Goal: Information Seeking & Learning: Check status

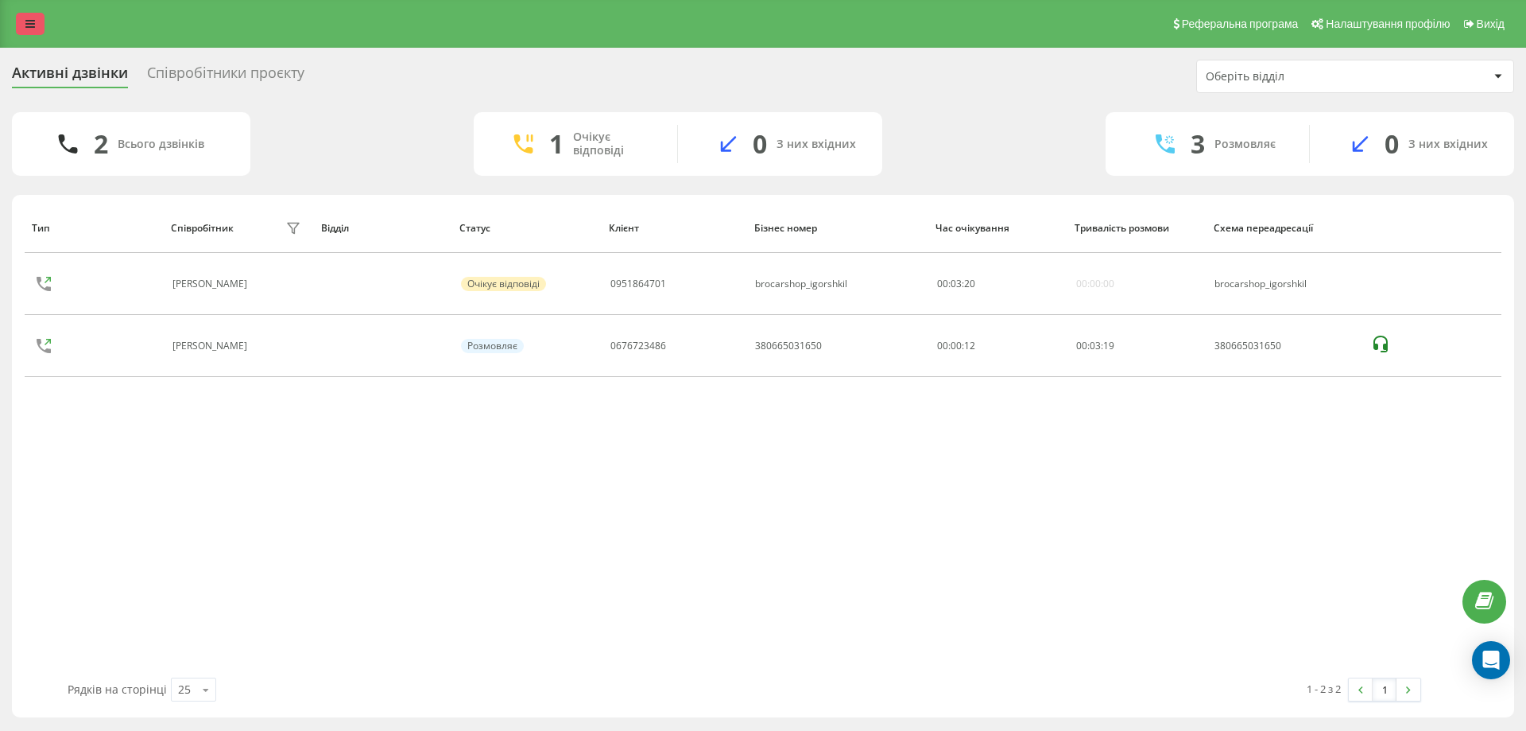
click at [28, 29] on icon at bounding box center [30, 23] width 10 height 11
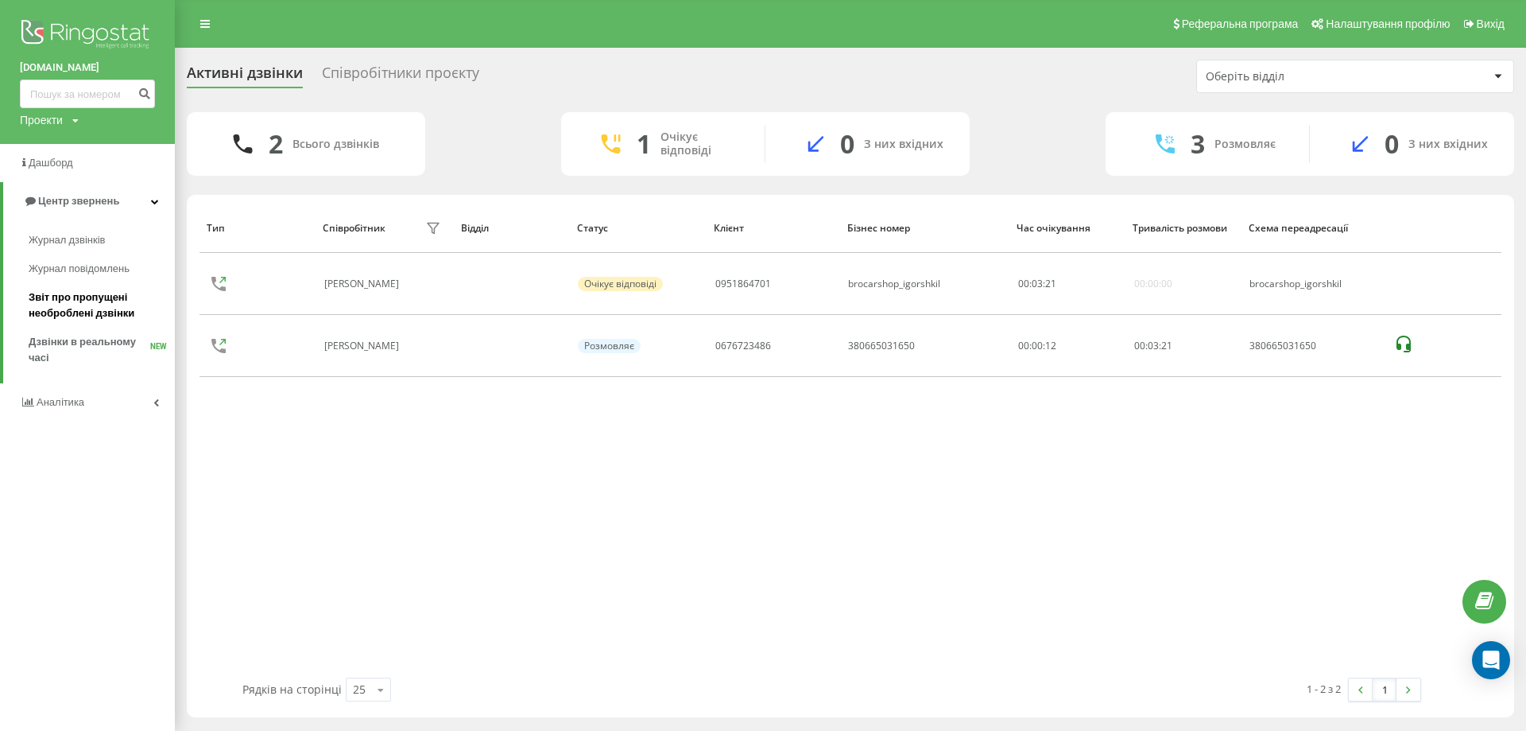
click at [90, 300] on span "Звіт про пропущені необроблені дзвінки" at bounding box center [98, 305] width 138 height 32
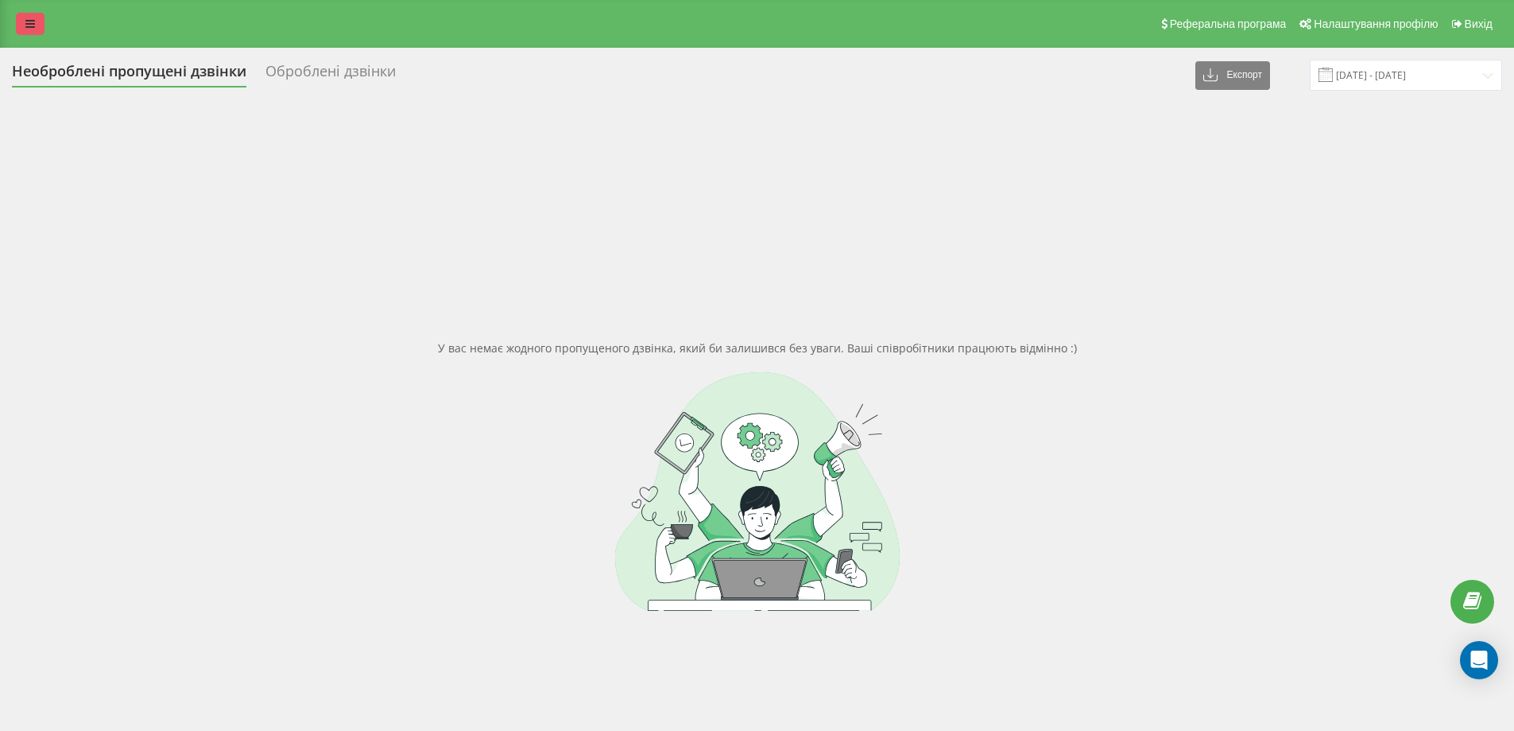
click at [30, 29] on link at bounding box center [30, 24] width 29 height 22
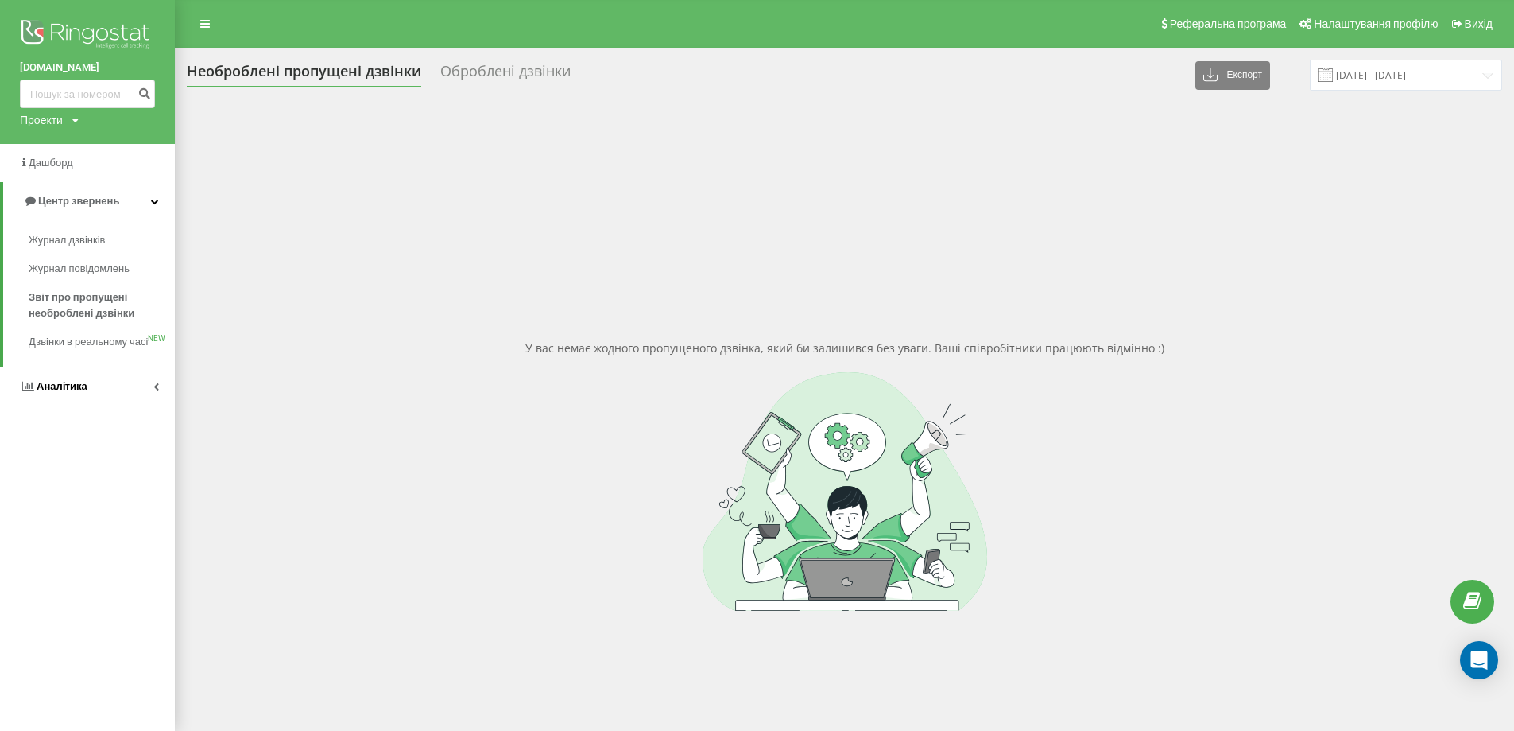
click at [149, 401] on link "Аналiтика" at bounding box center [87, 386] width 175 height 38
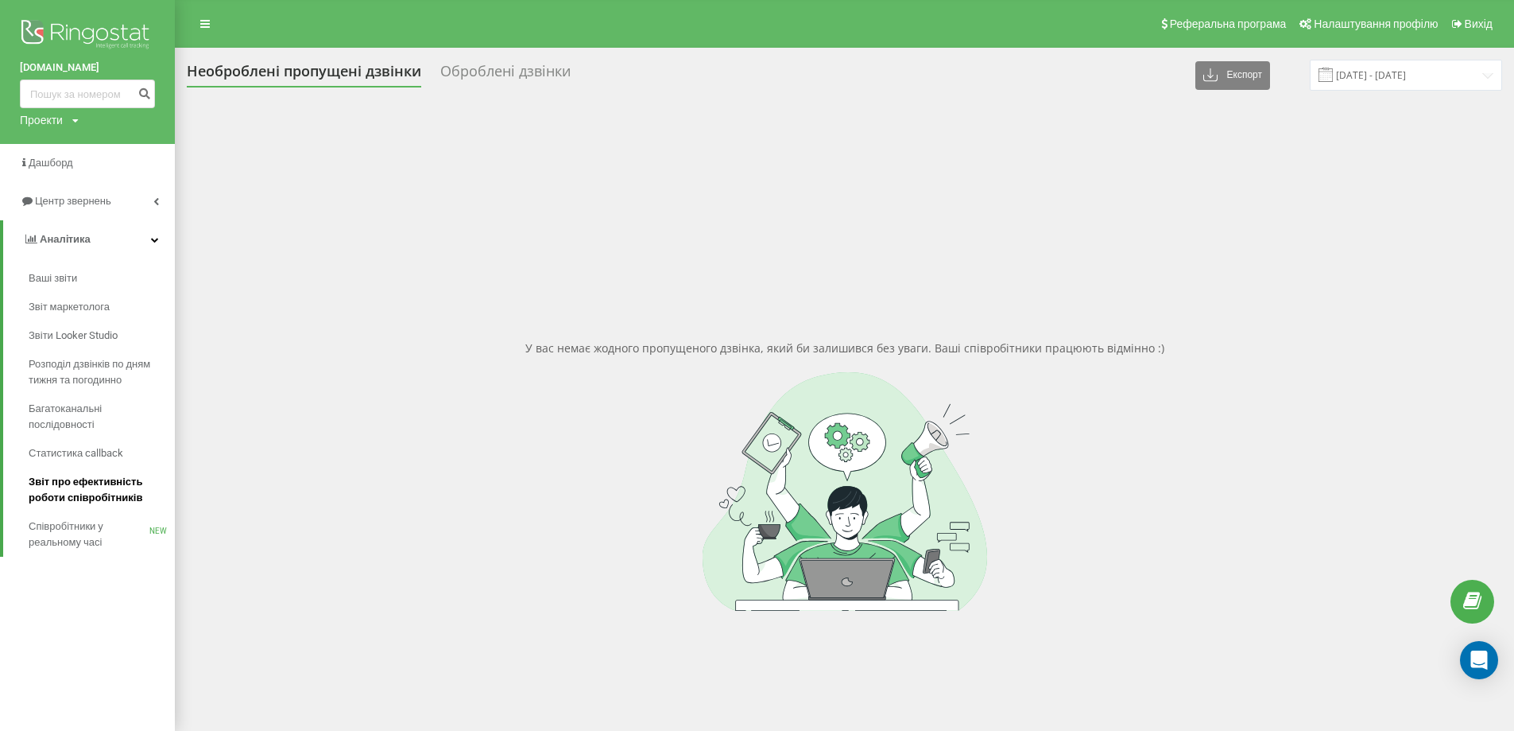
click at [91, 498] on span "Звіт про ефективність роботи співробітників" at bounding box center [98, 490] width 138 height 32
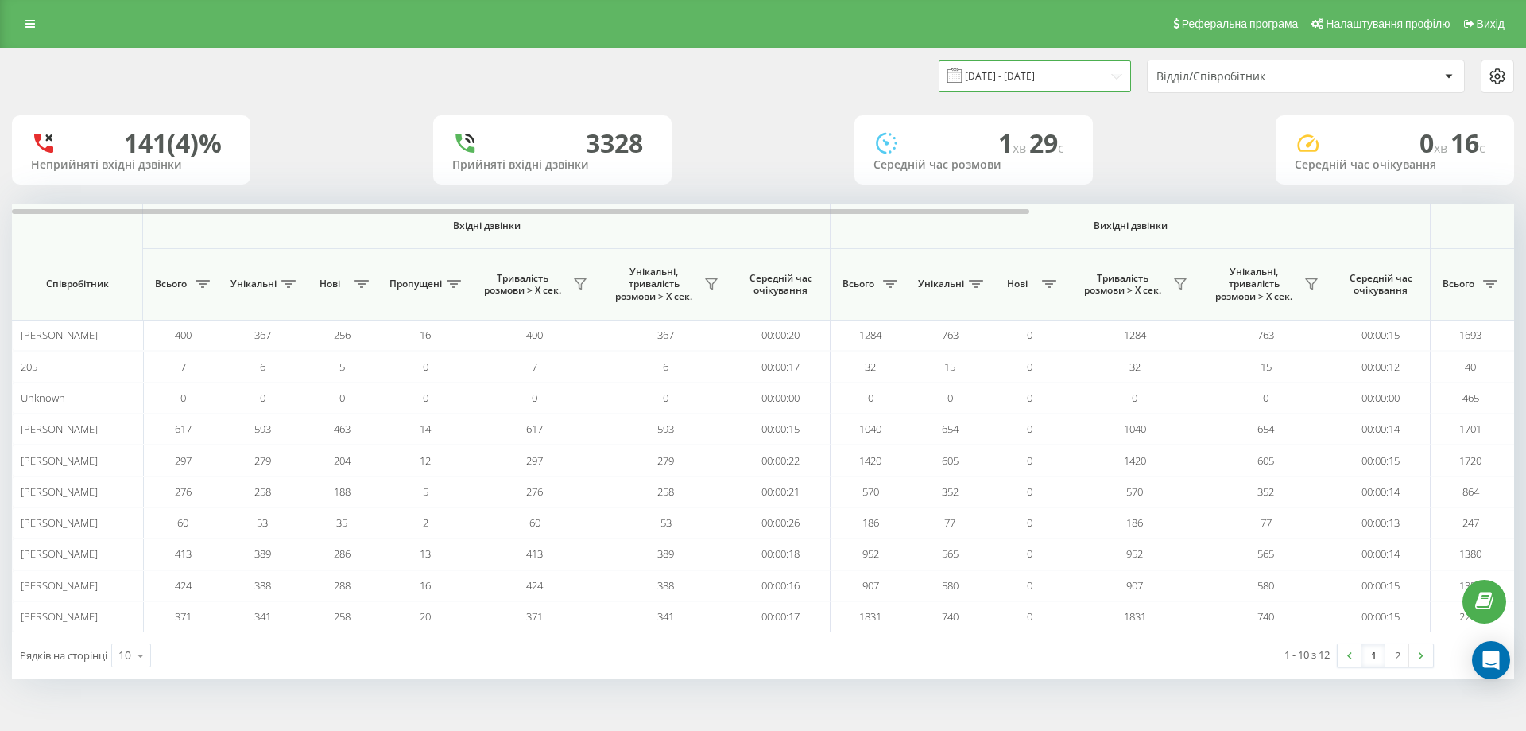
click at [1039, 83] on input "[DATE] - [DATE]" at bounding box center [1035, 75] width 192 height 31
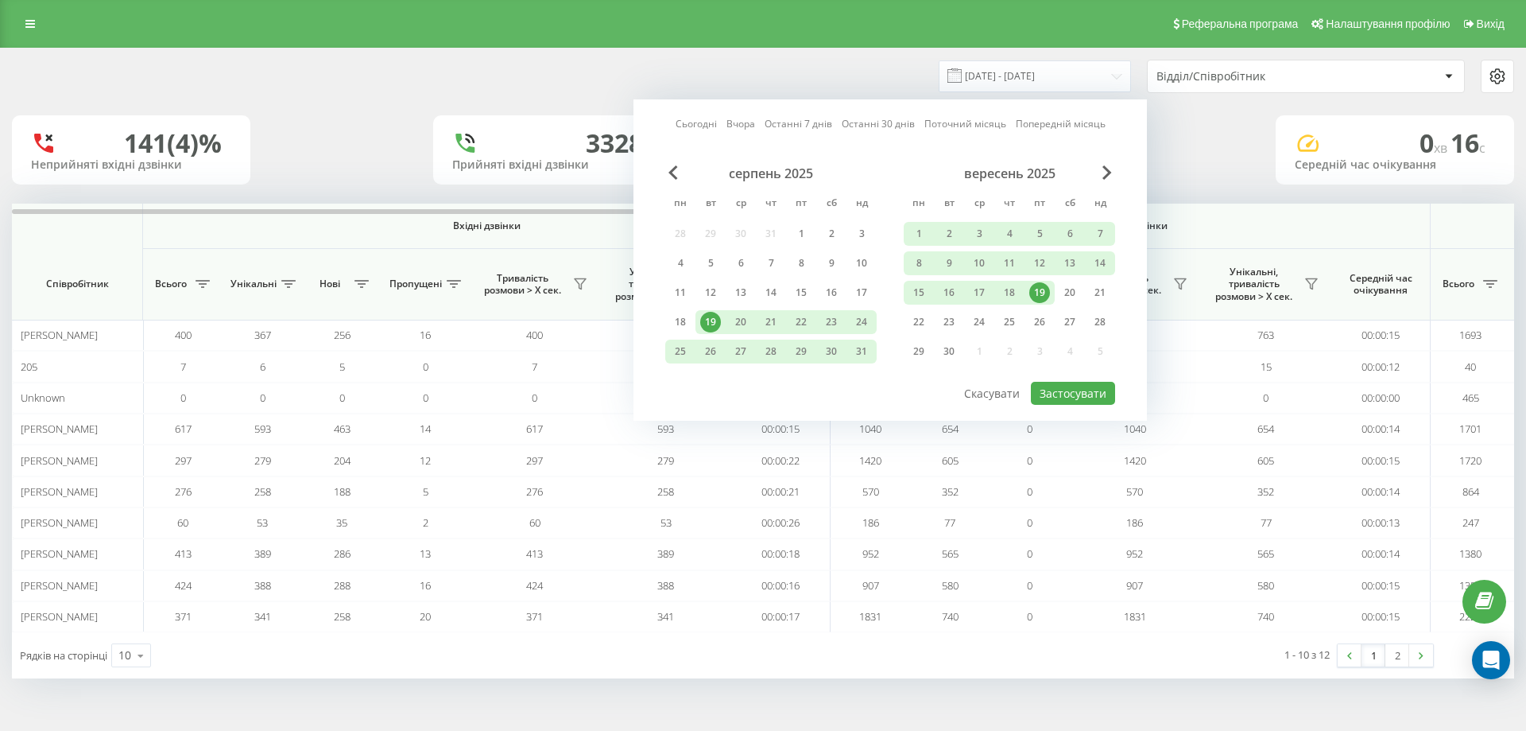
click at [1040, 289] on div "19" at bounding box center [1039, 292] width 21 height 21
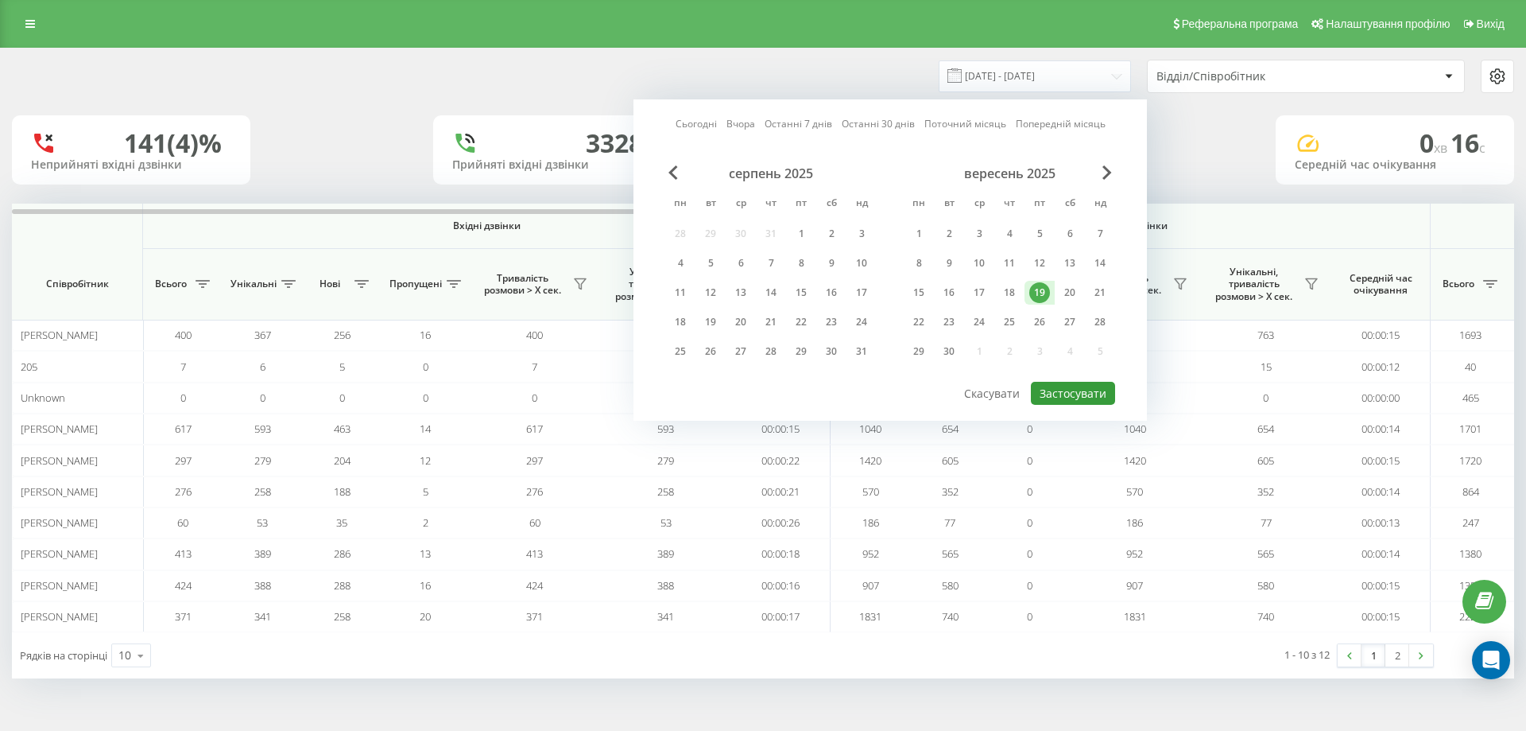
click at [1075, 391] on button "Застосувати" at bounding box center [1073, 393] width 84 height 23
type input "[DATE] - [DATE]"
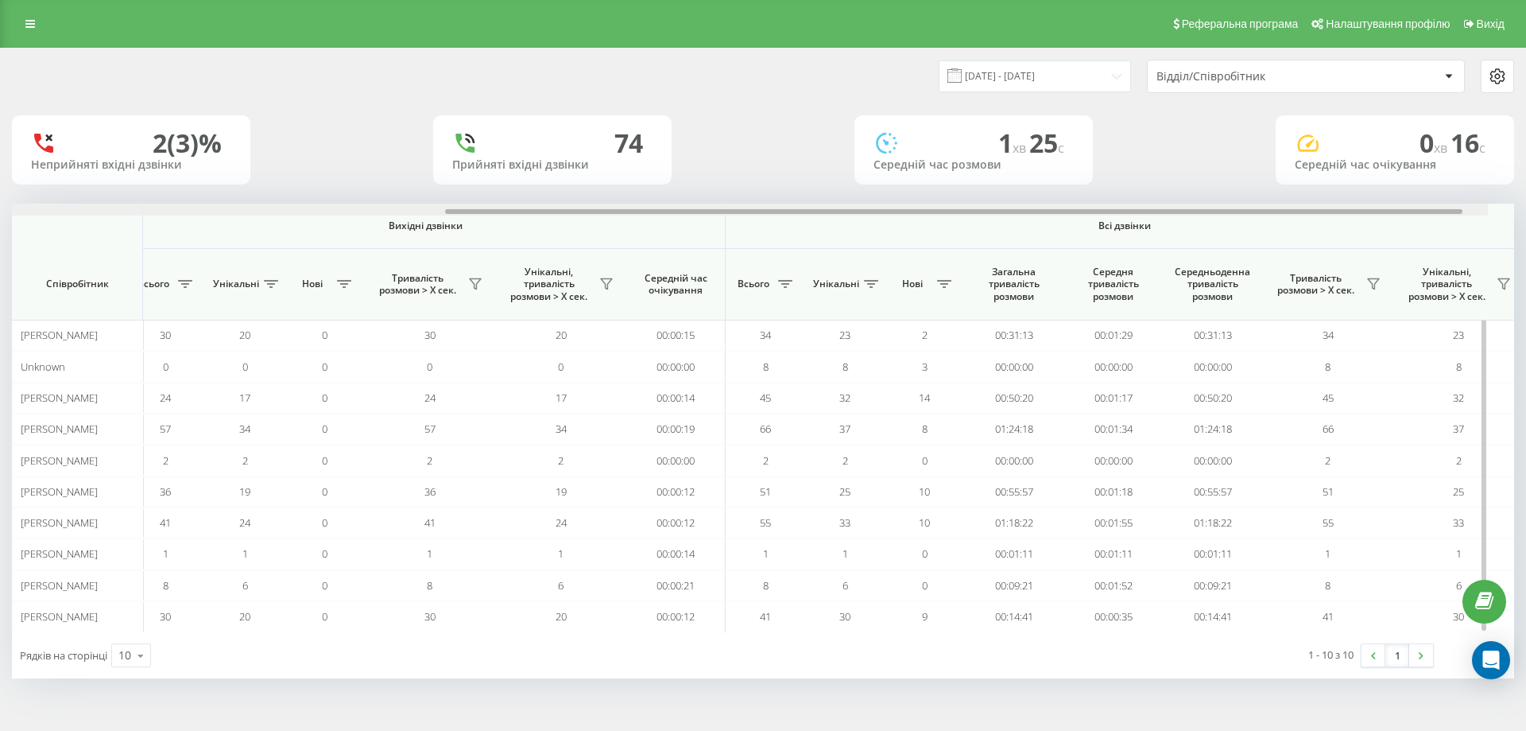
scroll to position [0, 715]
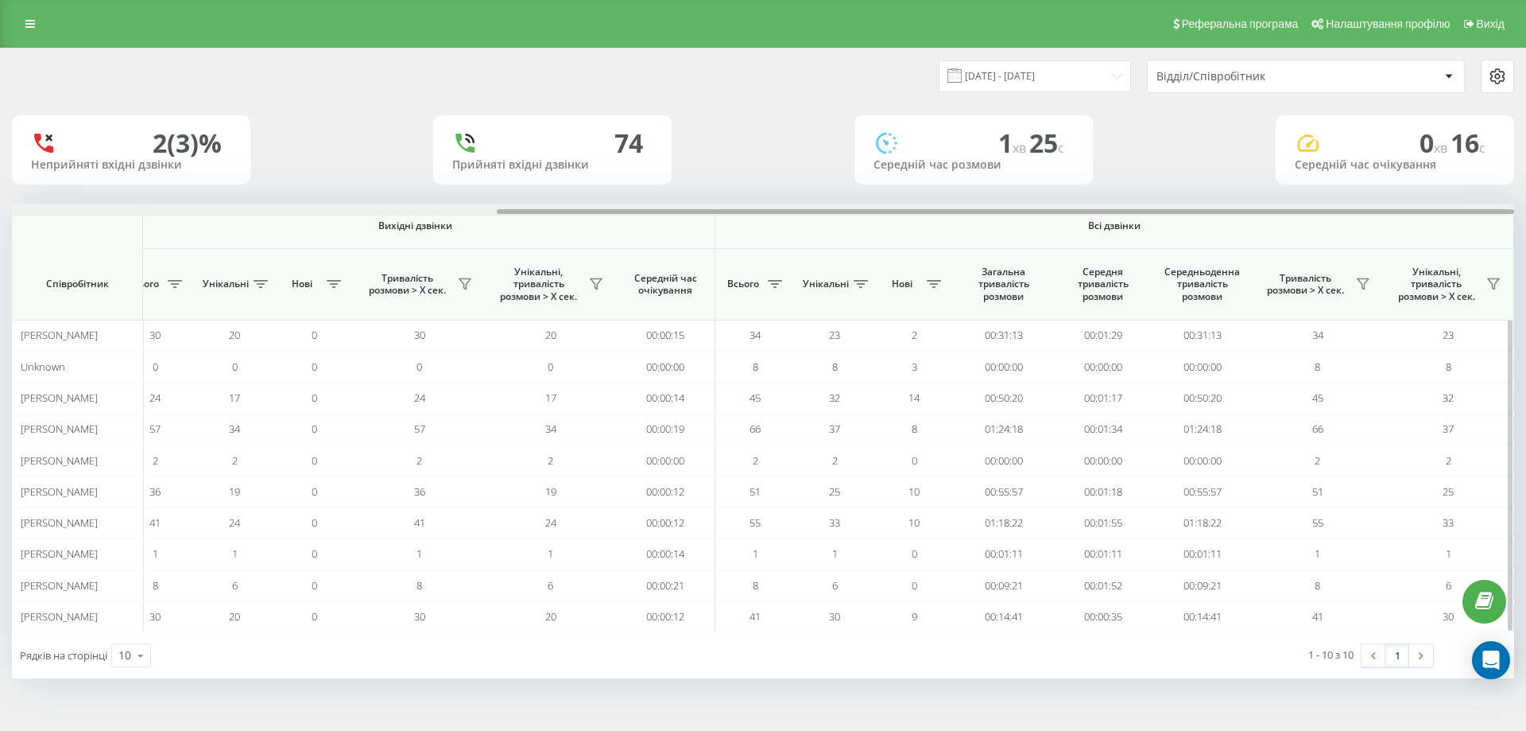
drag, startPoint x: 561, startPoint y: 211, endPoint x: 1134, endPoint y: 227, distance: 572.5
click at [1134, 227] on div "Вхідні дзвінки Вихідні дзвінки Всі дзвінки Співробітник Всього Унікальні Нові П…" at bounding box center [763, 417] width 1502 height 428
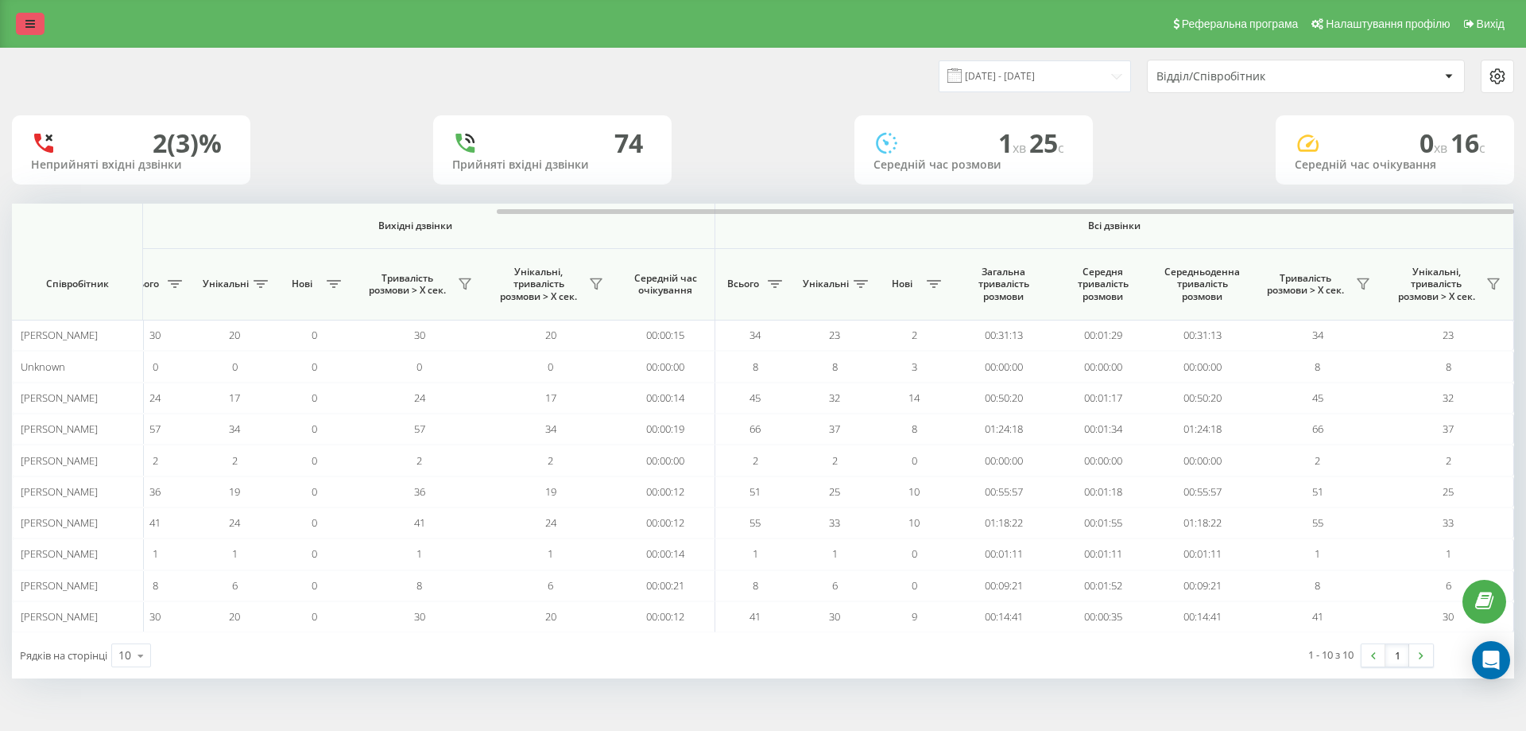
click at [25, 20] on link at bounding box center [30, 24] width 29 height 22
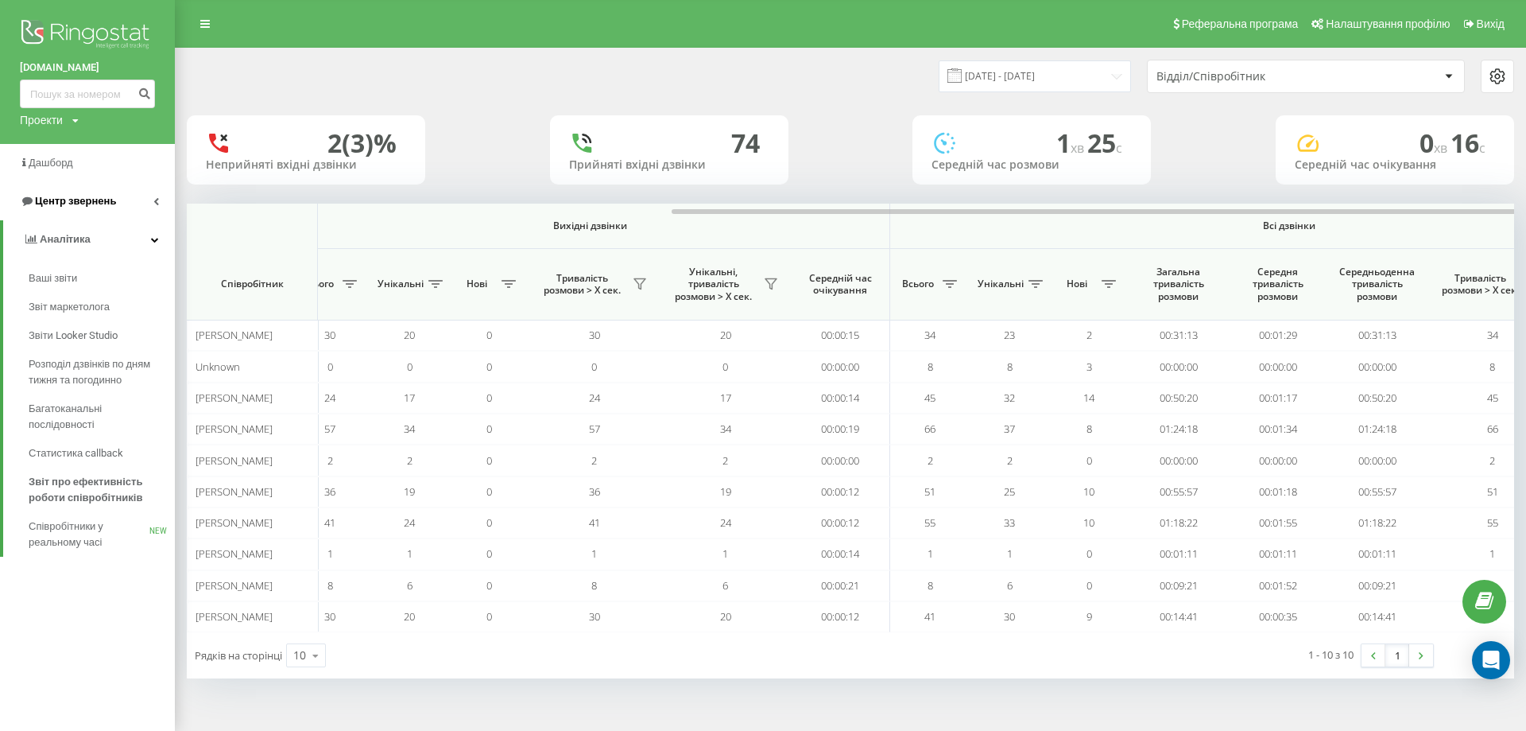
click at [112, 200] on span "Центр звернень" at bounding box center [75, 201] width 81 height 12
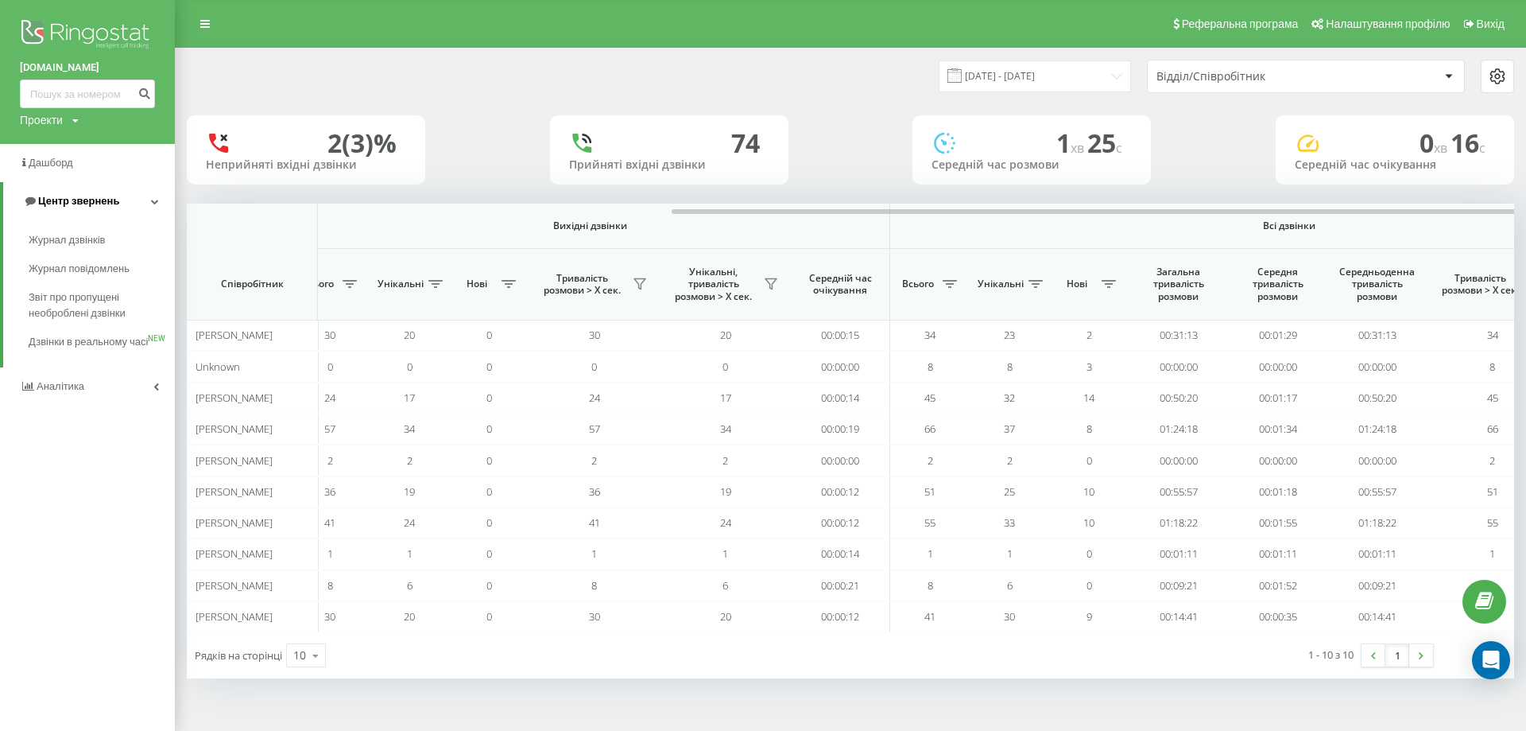
click at [112, 200] on span "Центр звернень" at bounding box center [78, 201] width 81 height 12
click at [129, 202] on link "Центр звернень" at bounding box center [87, 201] width 175 height 38
click at [103, 241] on span "Журнал дзвінків" at bounding box center [71, 240] width 84 height 16
click at [95, 238] on span "Журнал дзвінків" at bounding box center [71, 240] width 84 height 16
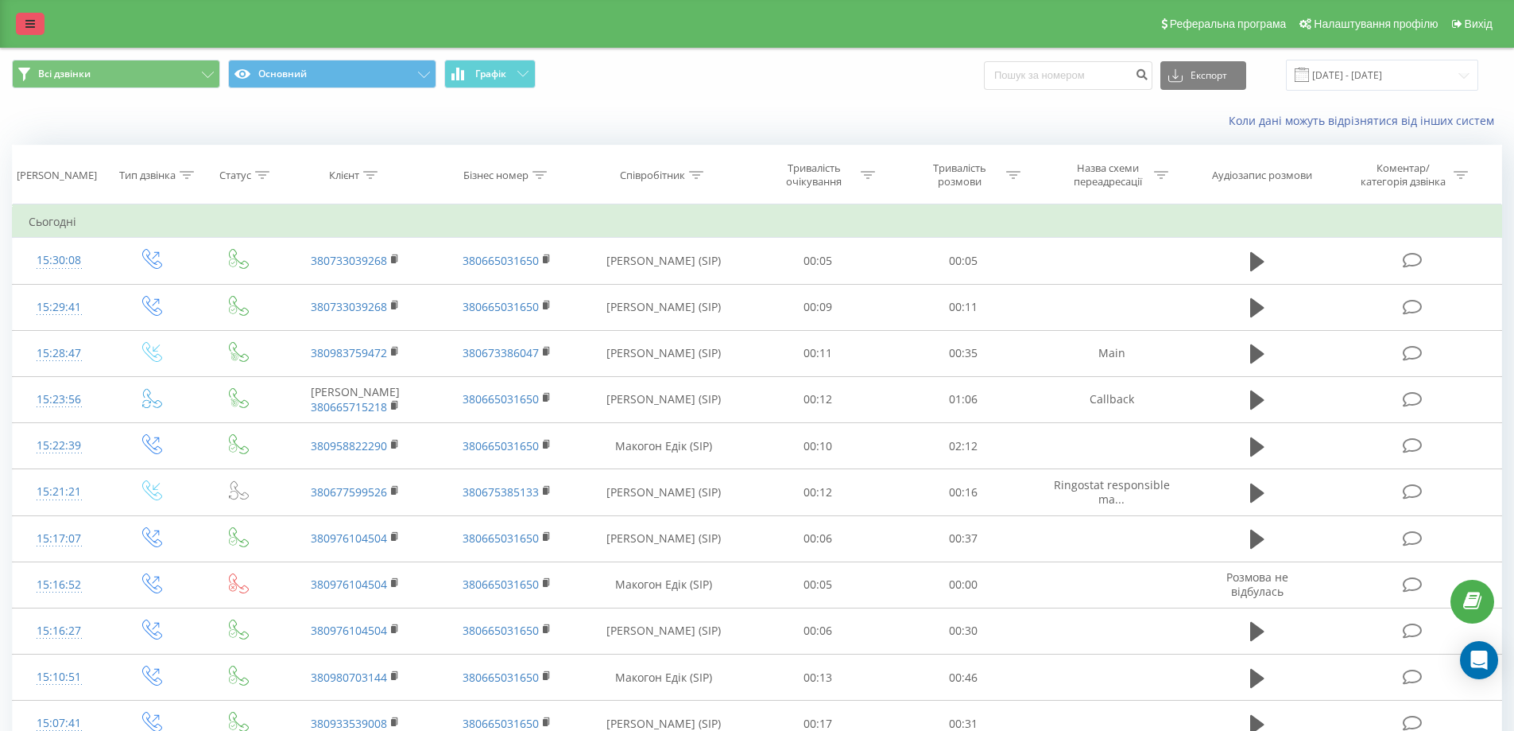
click at [25, 29] on link at bounding box center [30, 24] width 29 height 22
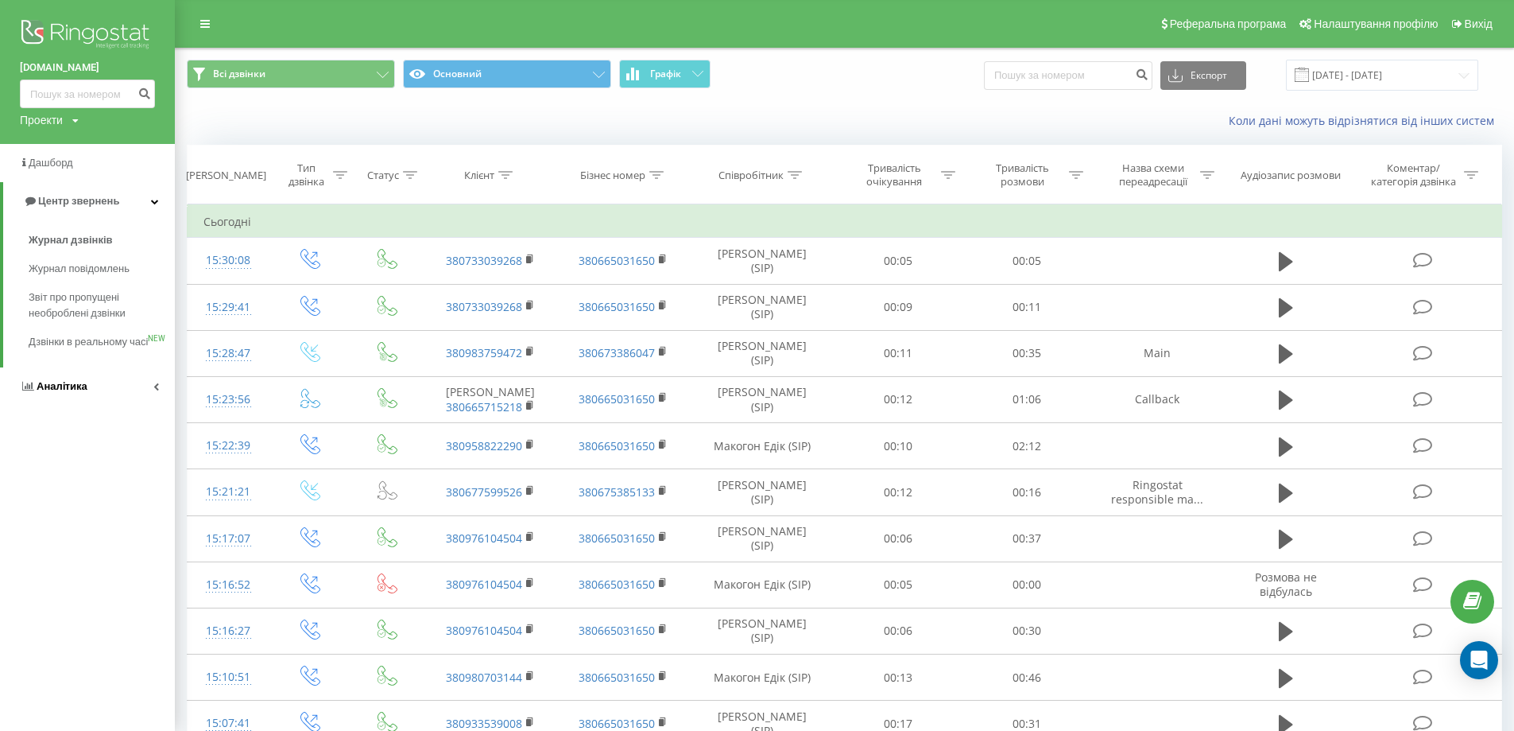
click at [141, 393] on link "Аналiтика" at bounding box center [87, 386] width 175 height 38
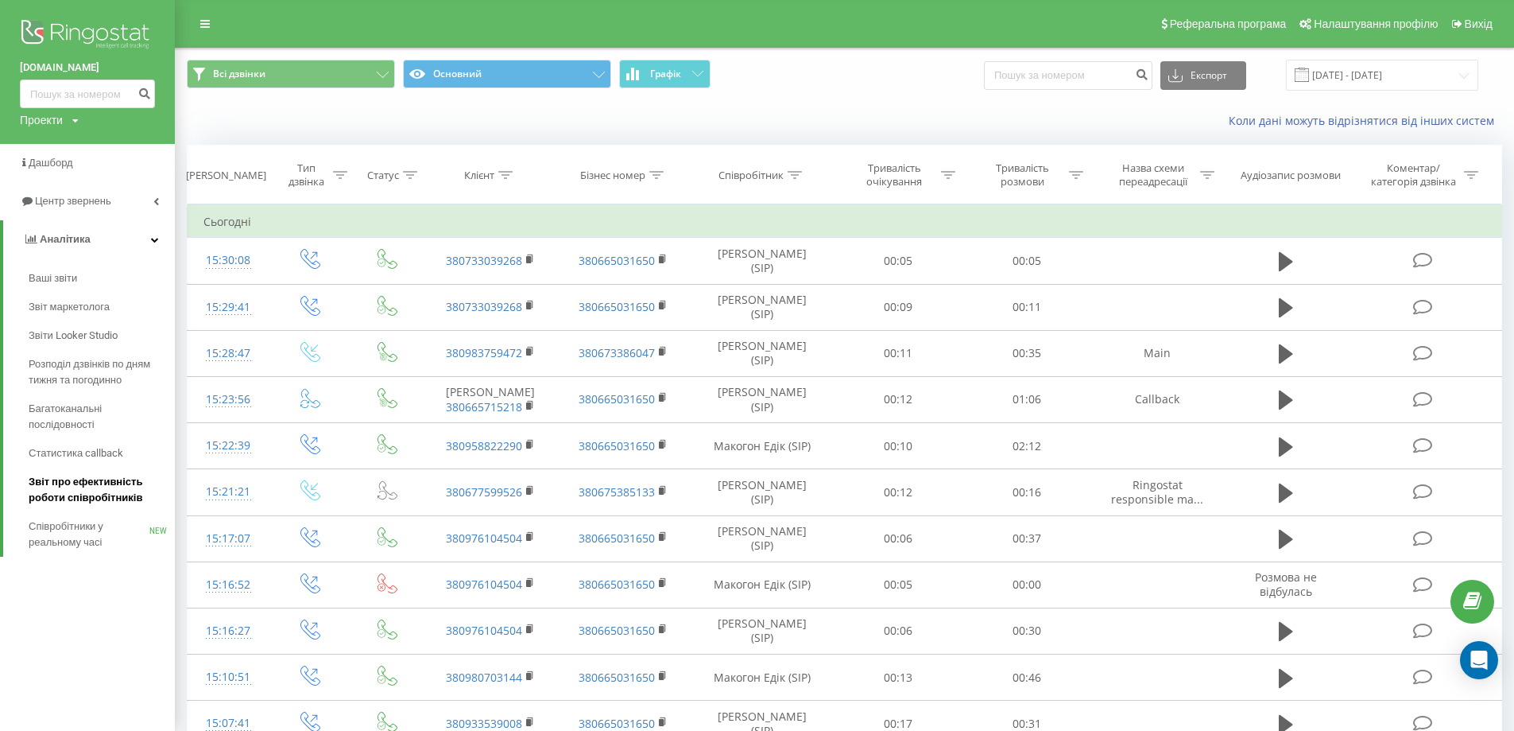
click at [121, 479] on span "Звіт про ефективність роботи співробітників" at bounding box center [98, 490] width 138 height 32
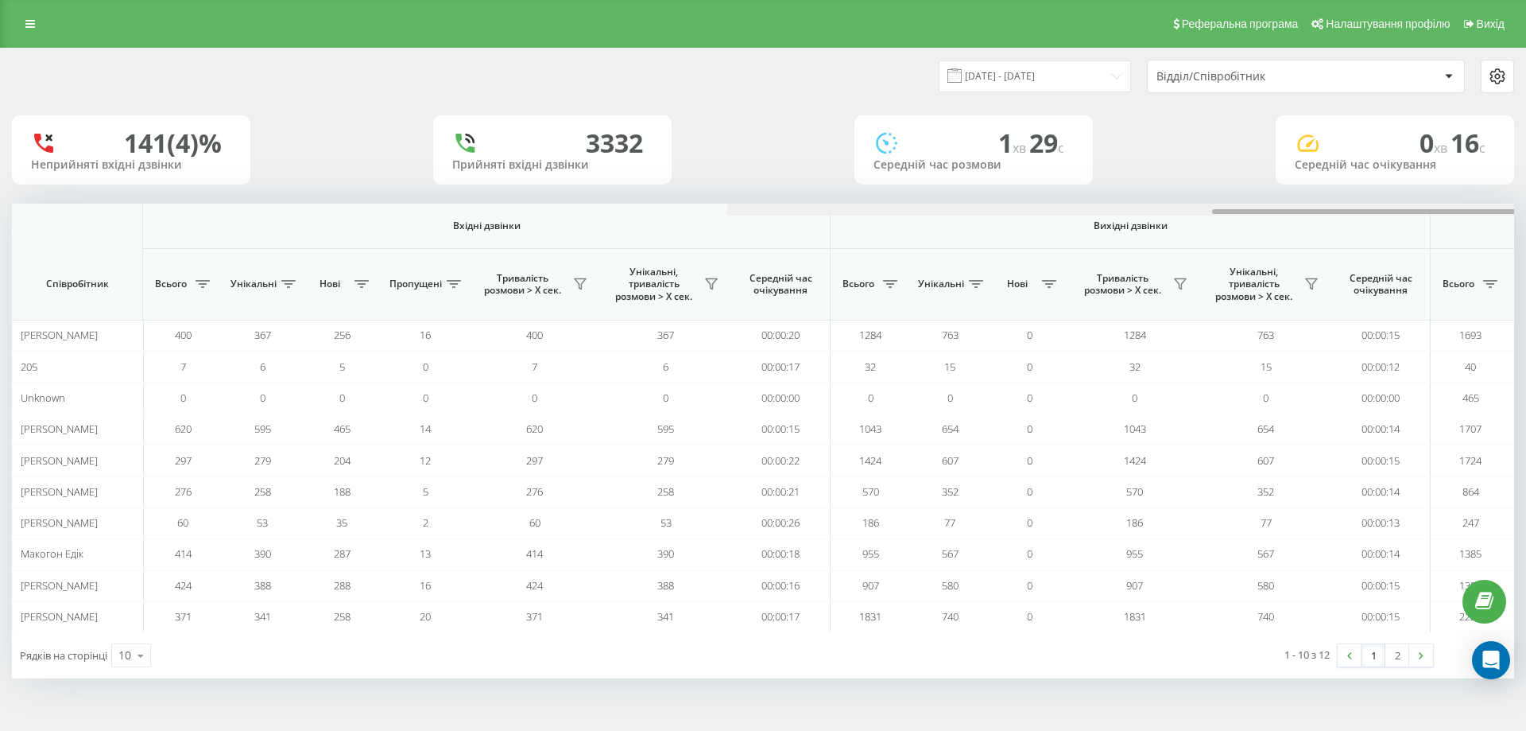
scroll to position [0, 715]
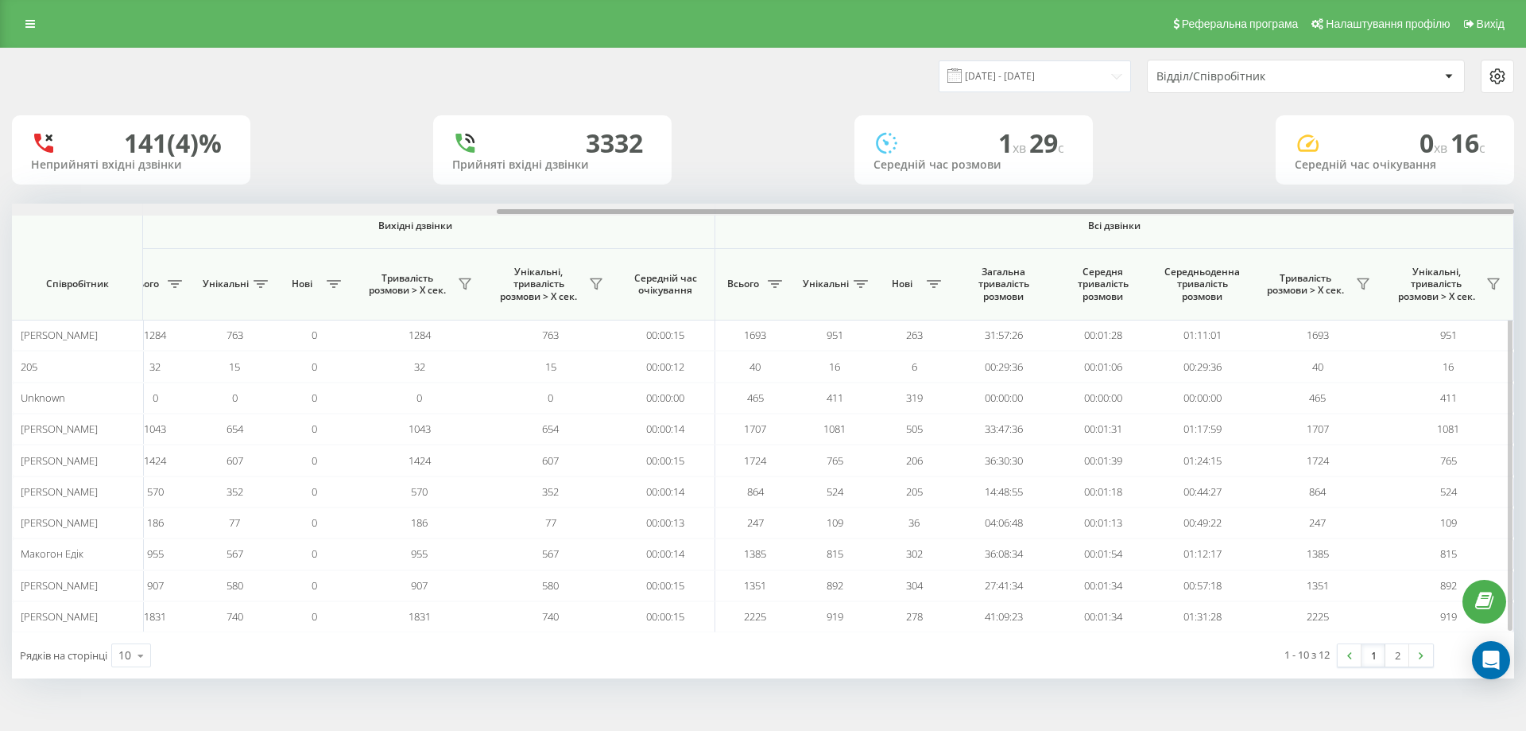
drag, startPoint x: 393, startPoint y: 203, endPoint x: 452, endPoint y: 203, distance: 58.0
click at [447, 205] on div at bounding box center [763, 209] width 1502 height 12
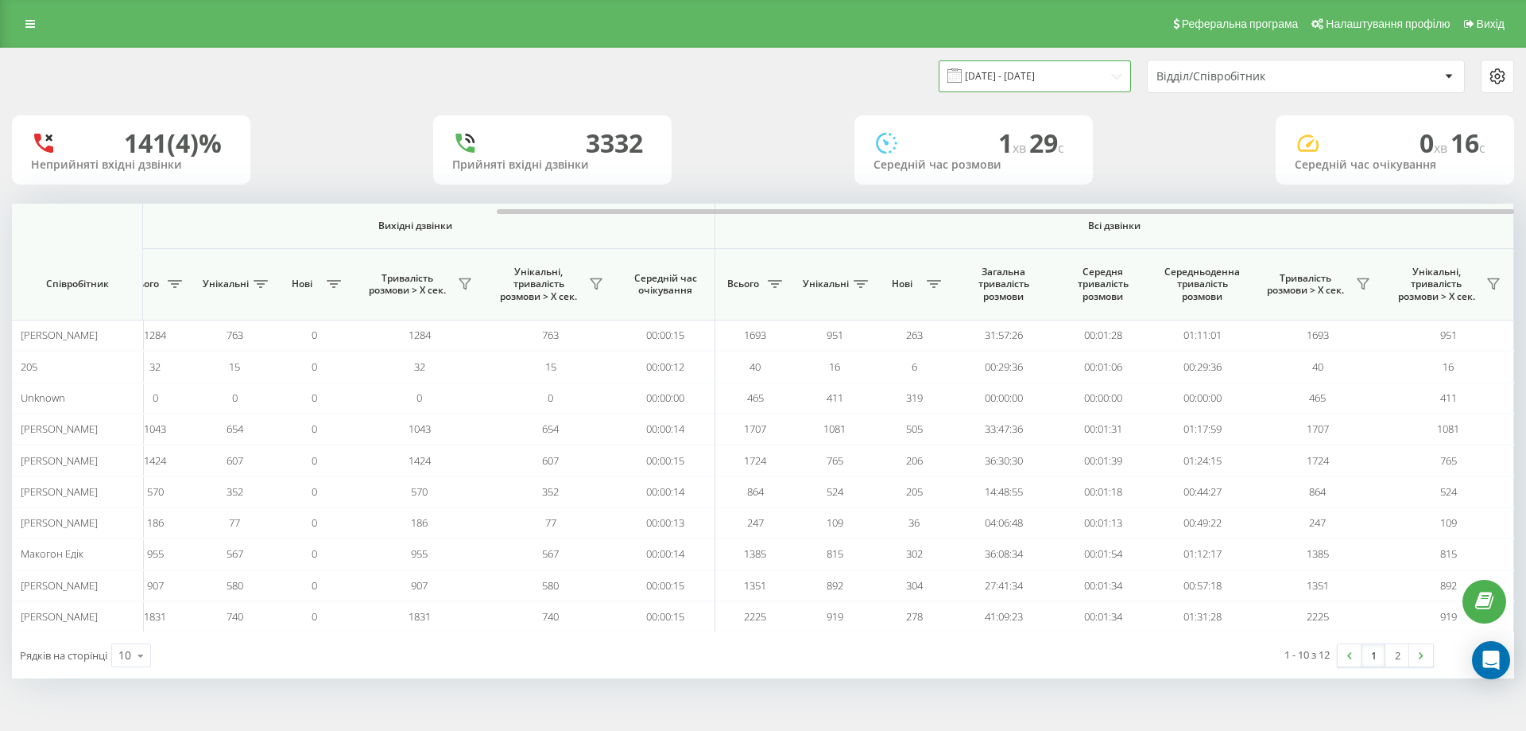
click at [988, 82] on input "19.08.2025 - 19.09.2025" at bounding box center [1035, 75] width 192 height 31
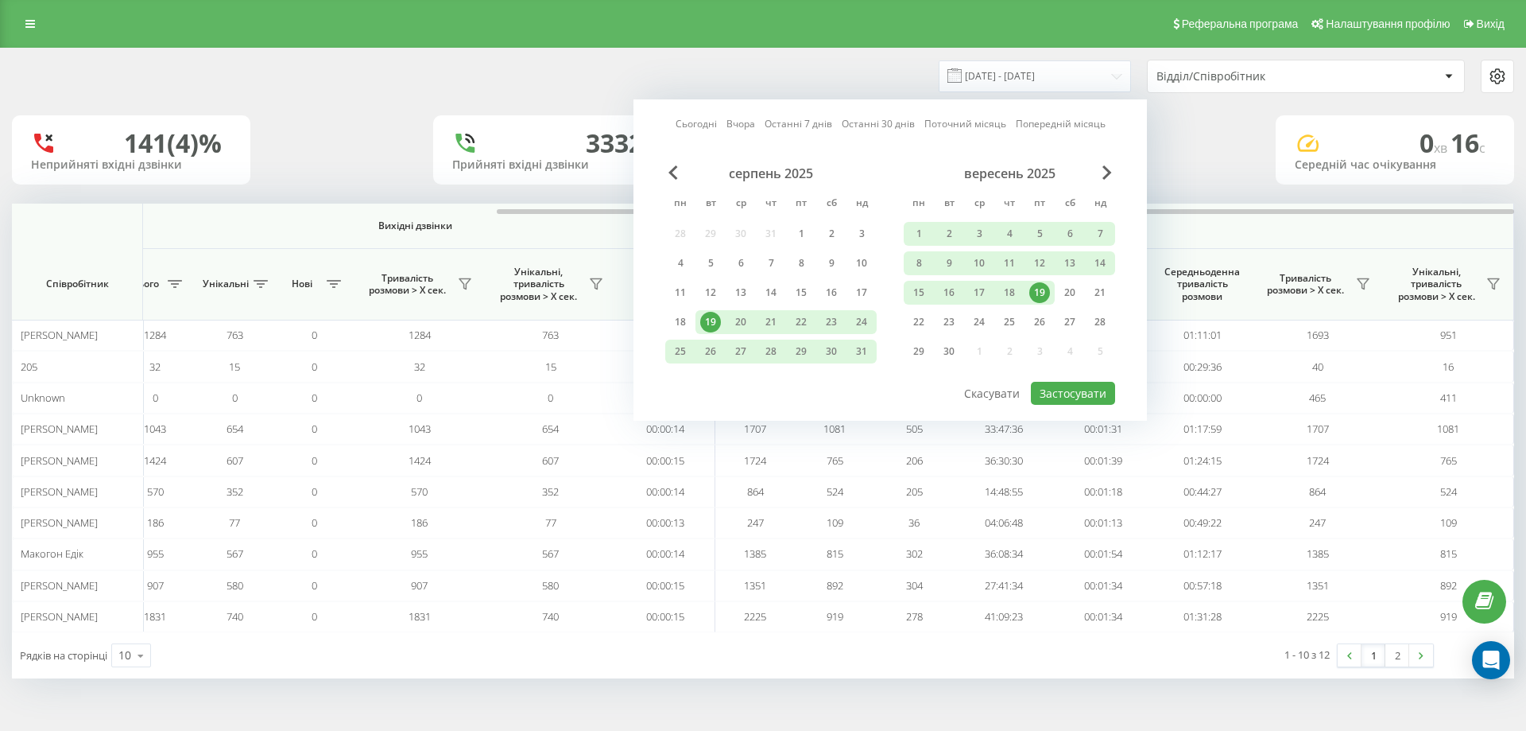
click at [1039, 292] on div "19" at bounding box center [1039, 292] width 21 height 21
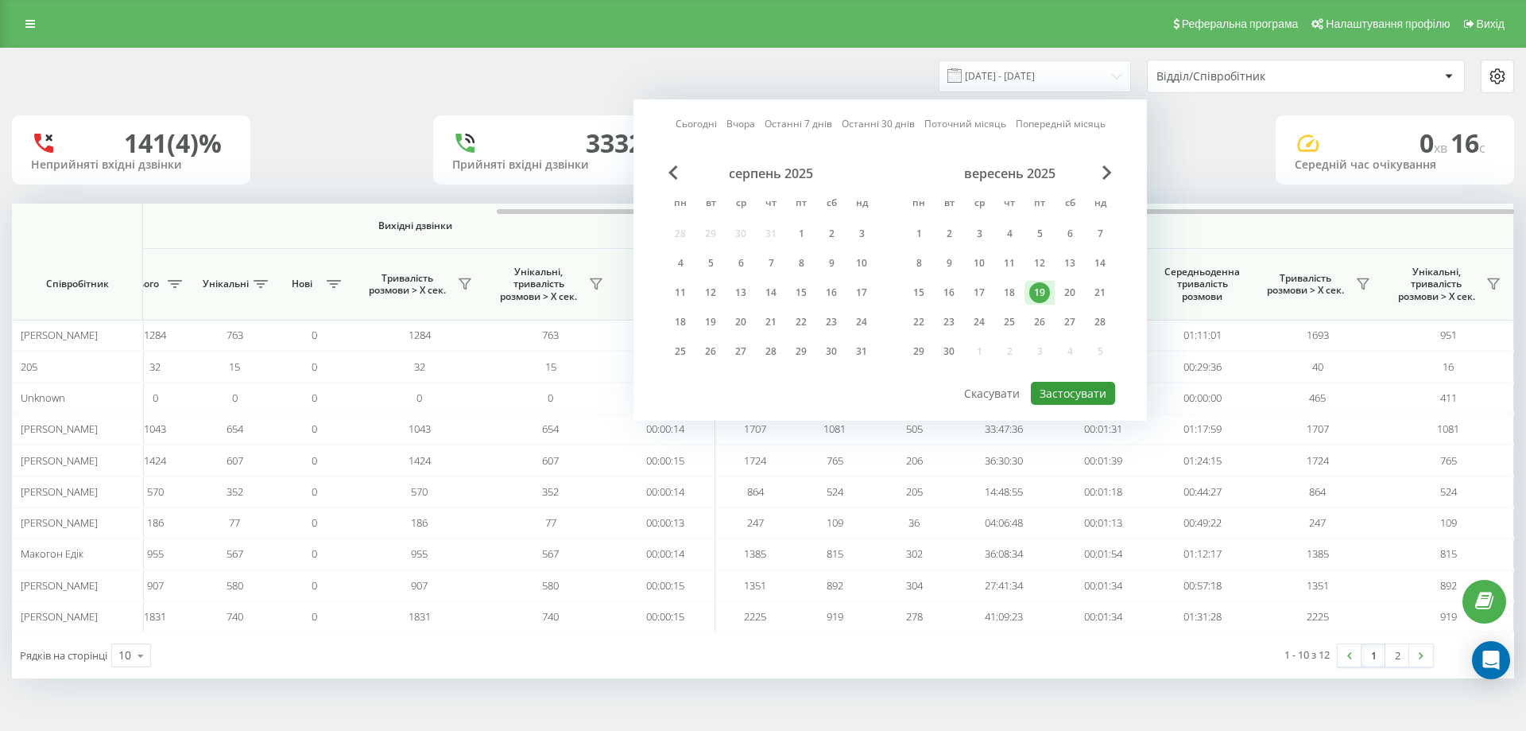
click at [1060, 388] on button "Застосувати" at bounding box center [1073, 393] width 84 height 23
type input "19.09.2025 - 19.09.2025"
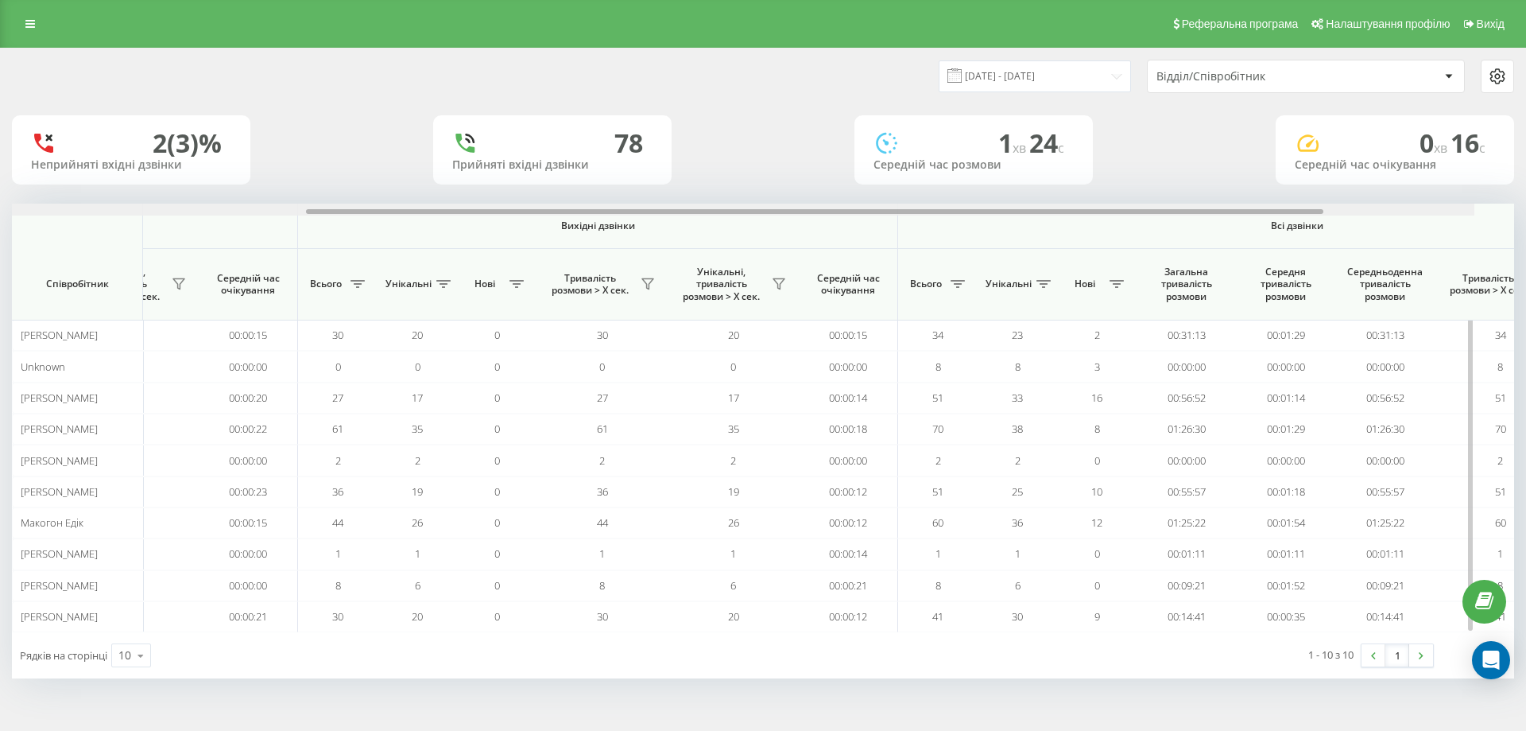
scroll to position [0, 715]
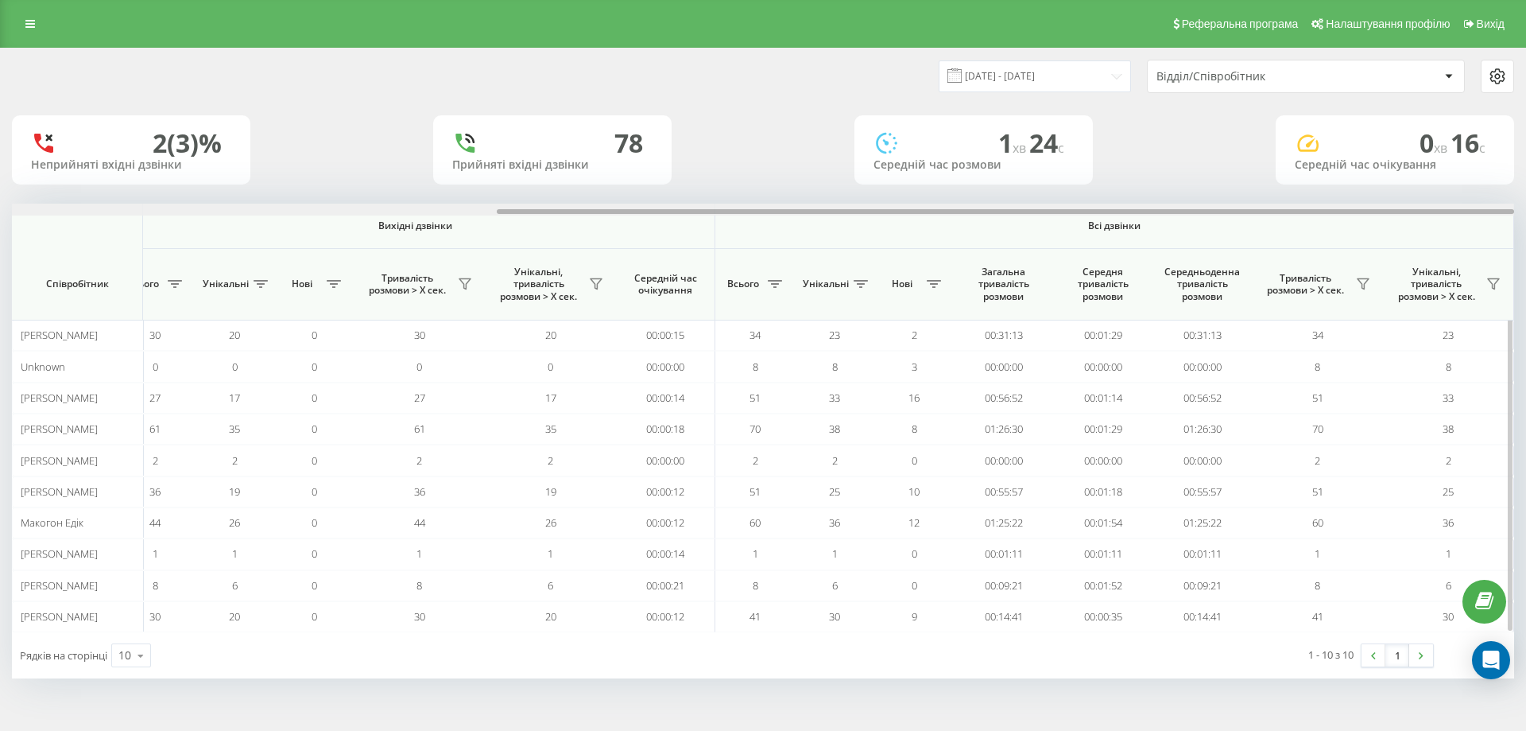
drag, startPoint x: 586, startPoint y: 212, endPoint x: 1126, endPoint y: 222, distance: 540.6
click at [1126, 222] on div "Вхідні дзвінки Вихідні дзвінки Всі дзвінки Співробітник Всього Унікальні Нові П…" at bounding box center [763, 417] width 1502 height 428
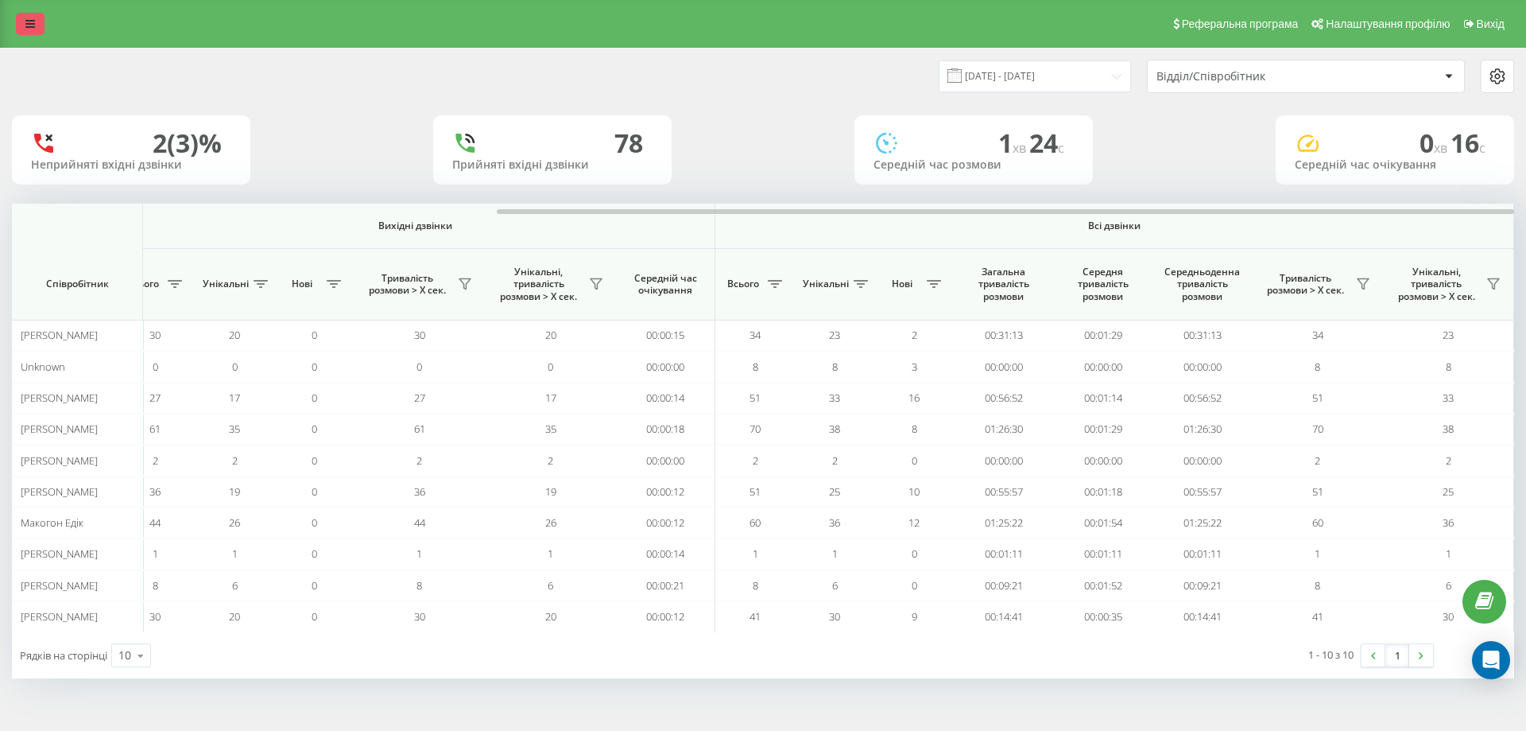
click at [28, 25] on icon at bounding box center [30, 23] width 10 height 11
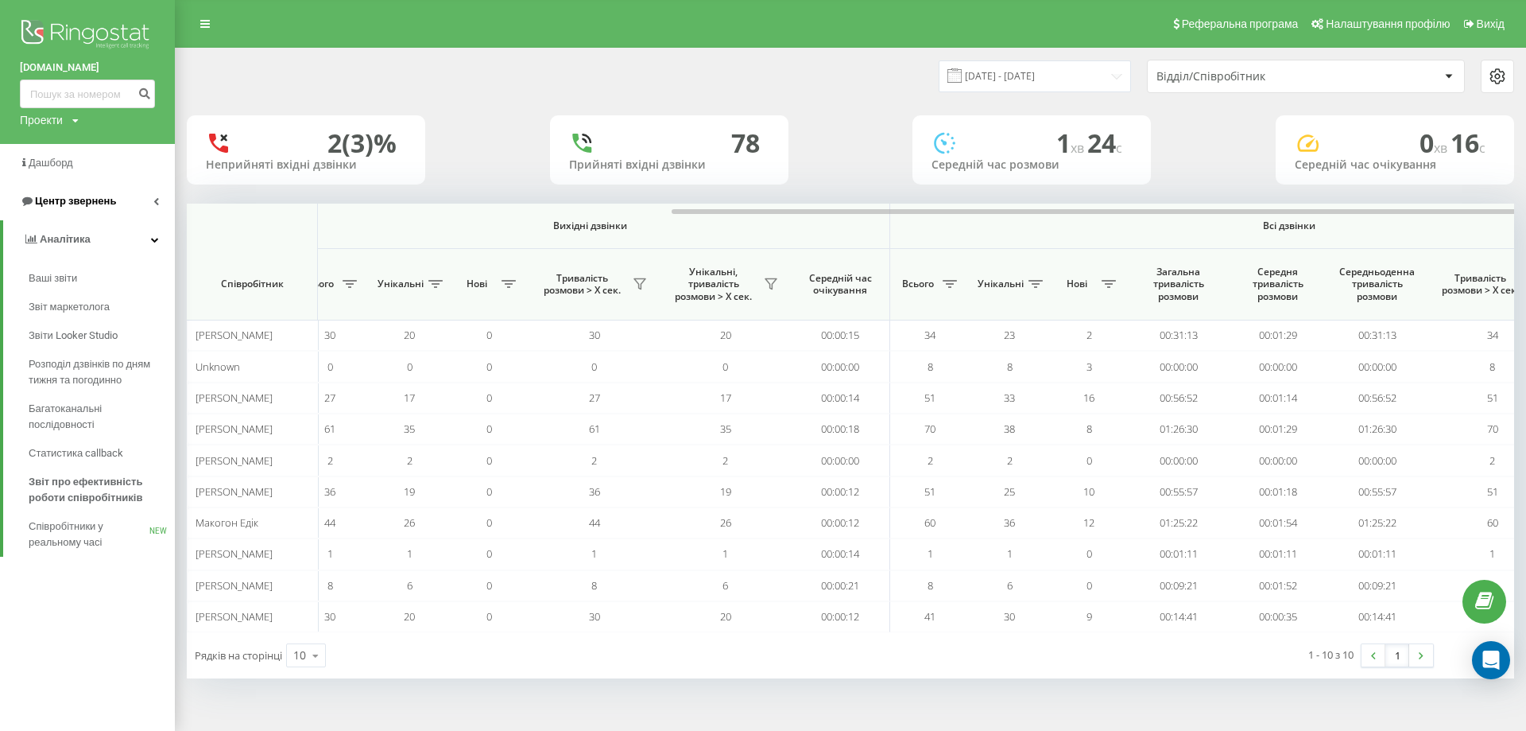
click at [84, 206] on span "Центр звернень" at bounding box center [75, 201] width 81 height 12
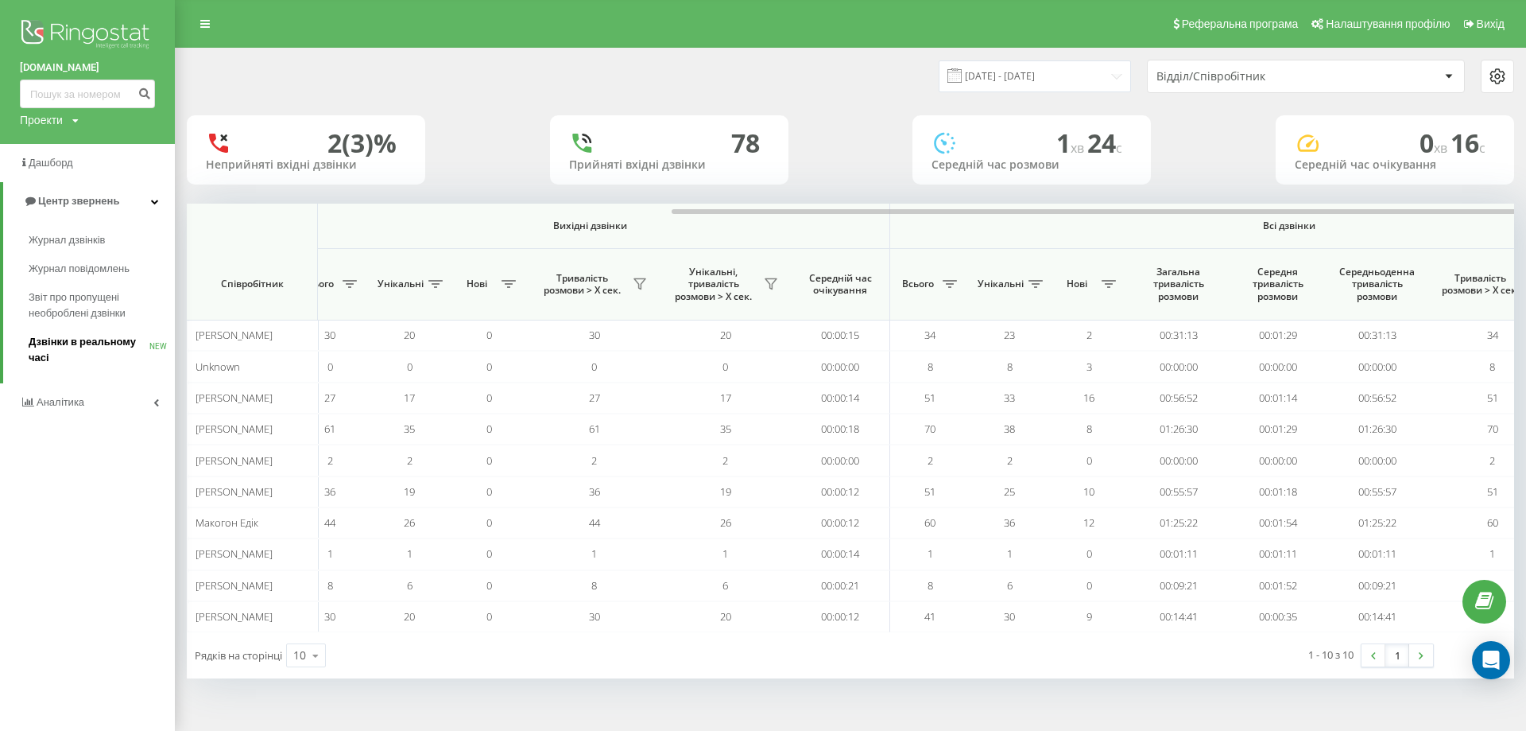
click at [95, 342] on span "Дзвінки в реальному часі" at bounding box center [89, 350] width 121 height 32
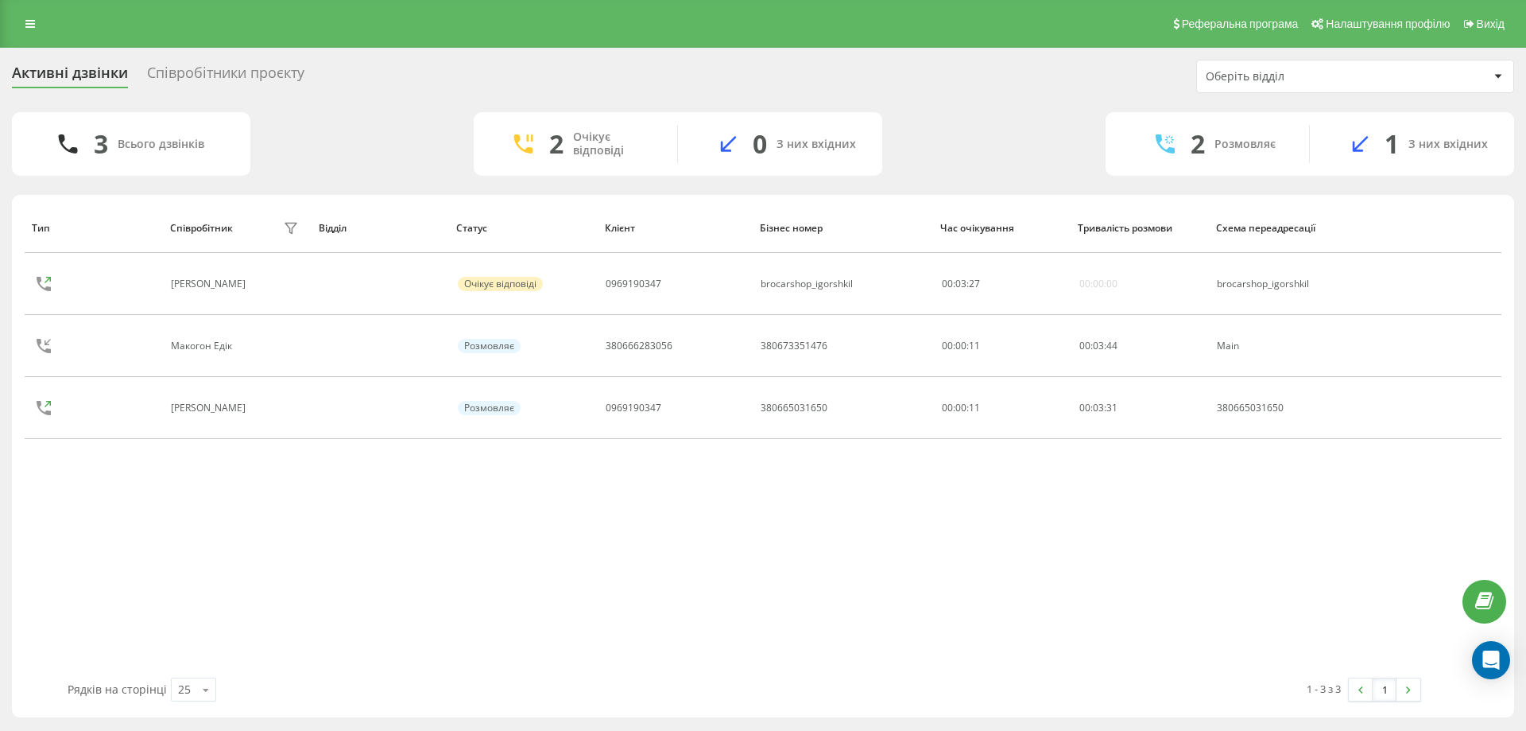
click at [1023, 118] on div "3 Всього дзвінків 2 Очікує відповіді 0 З них вхідних 2 Розмовляє 1 З них вхідних" at bounding box center [763, 144] width 1502 height 64
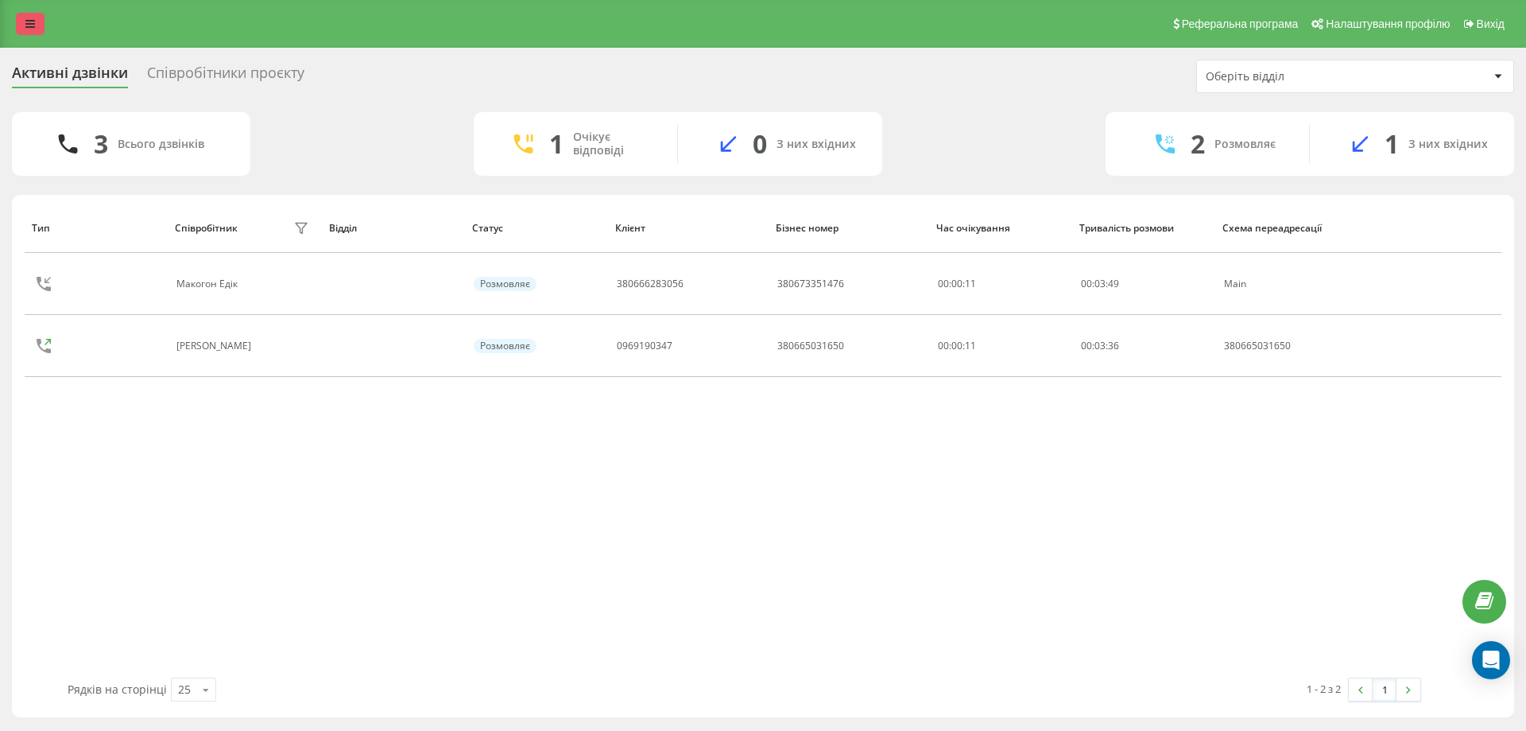
click at [31, 14] on link at bounding box center [30, 24] width 29 height 22
